Goal: Transaction & Acquisition: Purchase product/service

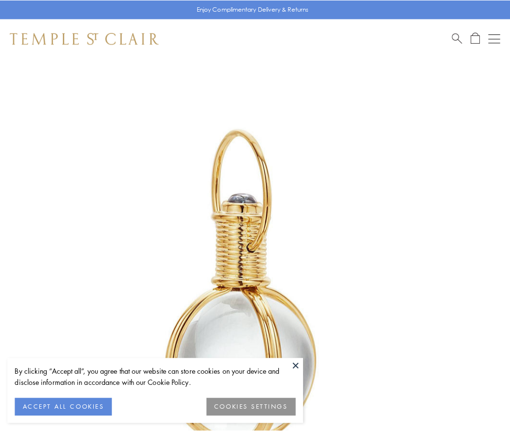
scroll to position [253, 0]
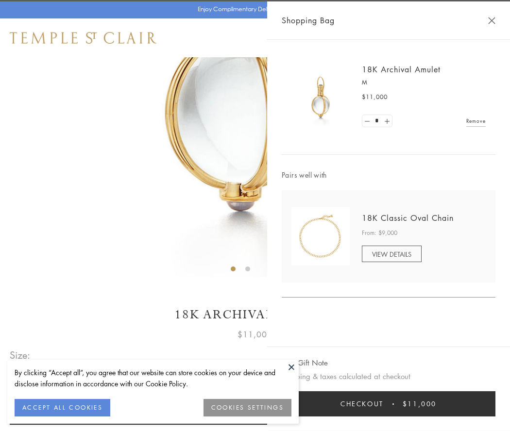
click at [388, 404] on button "Checkout $11,000" at bounding box center [389, 403] width 214 height 25
